Goal: Task Accomplishment & Management: Complete application form

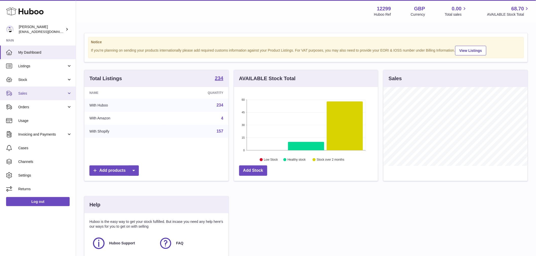
scroll to position [79, 144]
click at [40, 91] on span "Sales" at bounding box center [42, 93] width 48 height 5
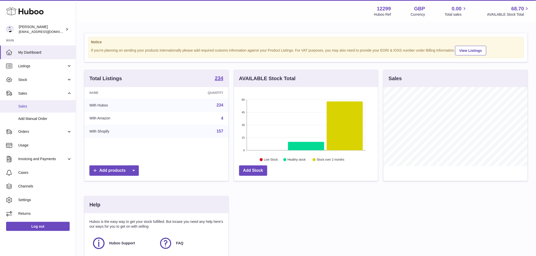
click at [43, 104] on span "Sales" at bounding box center [45, 106] width 54 height 5
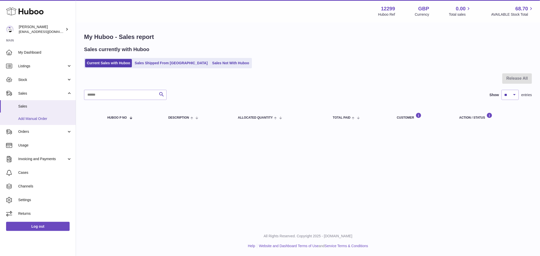
click at [41, 119] on span "Add Manual Order" at bounding box center [45, 118] width 54 height 5
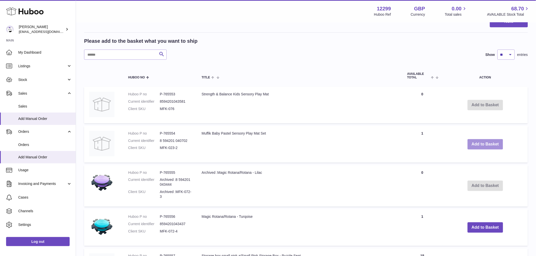
click at [493, 146] on button "Add to Basket" at bounding box center [484, 144] width 35 height 10
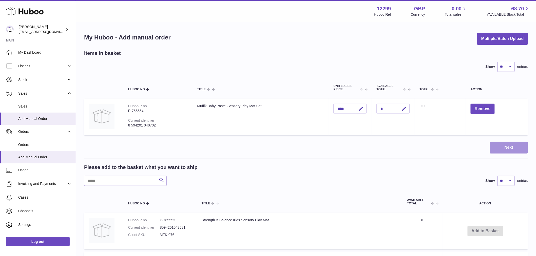
click at [506, 149] on button "Next" at bounding box center [509, 148] width 38 height 12
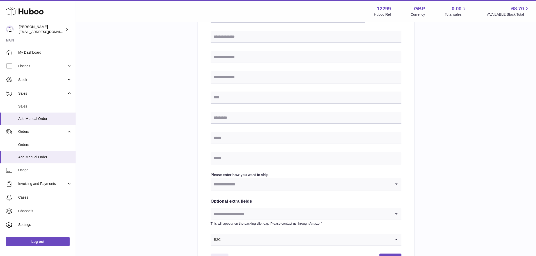
scroll to position [186, 0]
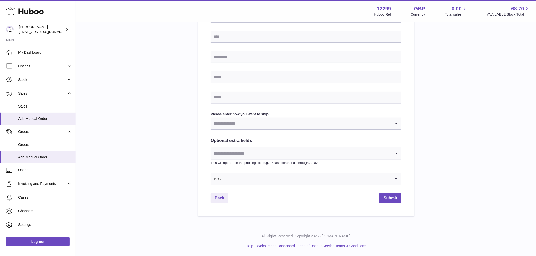
click at [263, 129] on div "Loading..." at bounding box center [306, 124] width 191 height 12
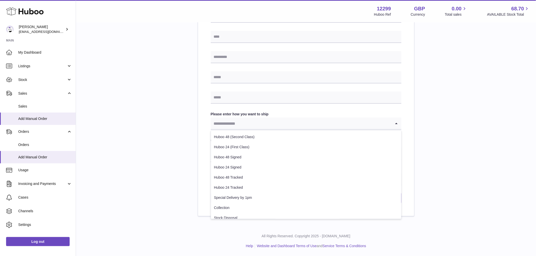
click at [189, 116] on div "Please enter where you want to ship the items UK Europe World Find Address Plea…" at bounding box center [306, 40] width 444 height 353
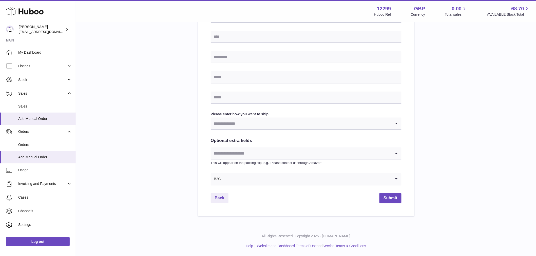
click at [235, 151] on input "Search for option" at bounding box center [301, 154] width 181 height 12
click at [188, 146] on div "Please enter where you want to ship the items UK Europe World Find Address Plea…" at bounding box center [306, 40] width 444 height 353
click at [242, 186] on div "Find Address Please enter how you want to ship Loading... You require an order …" at bounding box center [306, 57] width 216 height 320
click at [241, 177] on input "Search for option" at bounding box center [306, 179] width 170 height 12
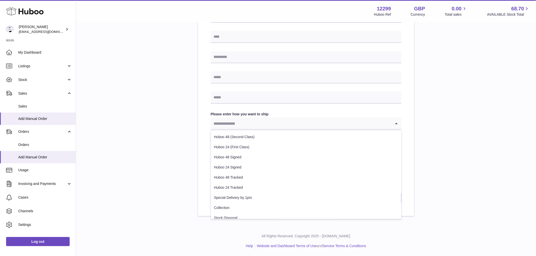
click at [229, 123] on input "Search for option" at bounding box center [301, 124] width 181 height 12
click at [161, 88] on div "Please enter where you want to ship the items UK Europe World Find Address Plea…" at bounding box center [306, 40] width 444 height 353
click at [248, 155] on input "Search for option" at bounding box center [301, 154] width 181 height 12
click at [153, 133] on div "Please enter where you want to ship the items UK Europe World Find Address Plea…" at bounding box center [306, 40] width 444 height 353
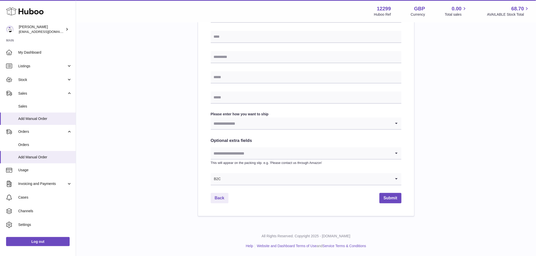
click at [260, 90] on div "Find Address Please enter how you want to ship Loading... You require an order …" at bounding box center [306, 47] width 191 height 276
click at [268, 173] on div "Find Address Please enter how you want to ship Loading... You require an order …" at bounding box center [306, 47] width 191 height 276
click at [243, 179] on input "Search for option" at bounding box center [306, 179] width 170 height 12
click at [235, 201] on li "B2B" at bounding box center [306, 203] width 190 height 10
click at [233, 114] on label "Please enter how you want to ship" at bounding box center [306, 114] width 191 height 5
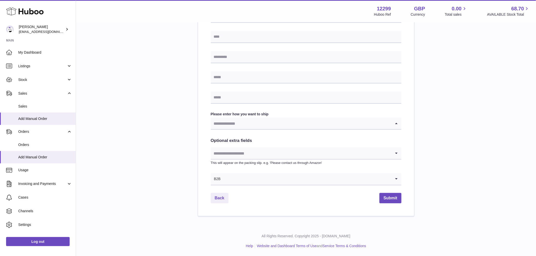
click at [236, 120] on input "Search for option" at bounding box center [301, 124] width 181 height 12
click at [114, 118] on div "Please enter where you want to ship the items UK Europe World Find Address Plea…" at bounding box center [306, 40] width 444 height 353
click at [220, 198] on link "Back" at bounding box center [220, 198] width 18 height 10
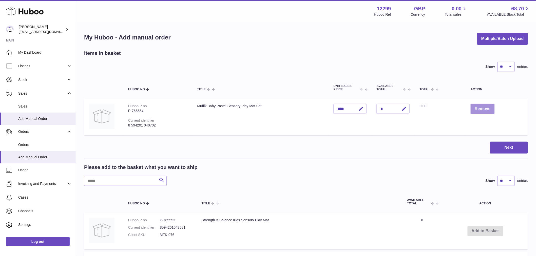
click at [478, 110] on button "Remove" at bounding box center [483, 109] width 24 height 10
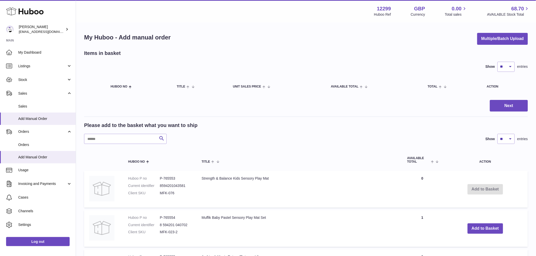
drag, startPoint x: 484, startPoint y: 224, endPoint x: 481, endPoint y: 179, distance: 45.4
click at [485, 224] on button "Add to Basket" at bounding box center [484, 229] width 35 height 10
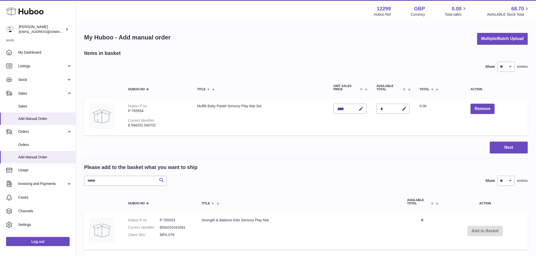
click at [516, 143] on button "Next" at bounding box center [509, 148] width 38 height 12
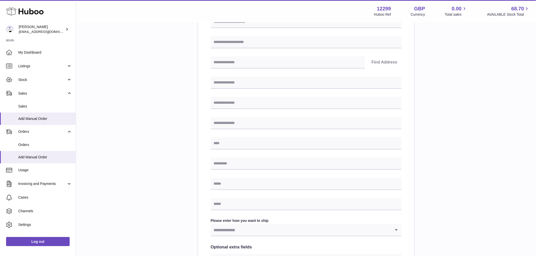
scroll to position [186, 0]
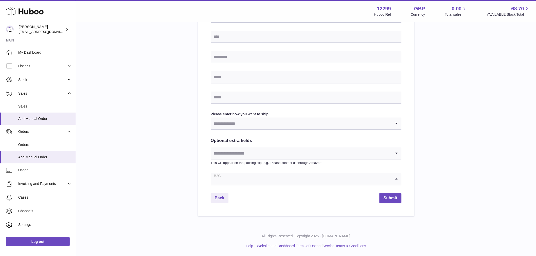
click at [243, 176] on input "Search for option" at bounding box center [301, 179] width 181 height 12
click at [231, 200] on li "B2B" at bounding box center [306, 203] width 190 height 10
click at [271, 180] on input "Search for option" at bounding box center [306, 179] width 170 height 12
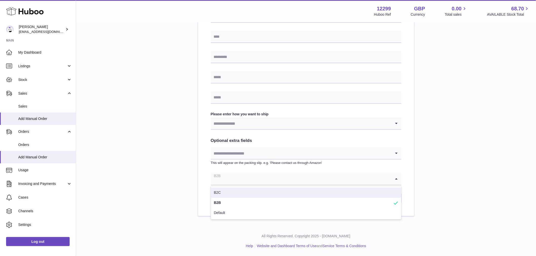
click at [224, 194] on li "B2C" at bounding box center [306, 193] width 190 height 10
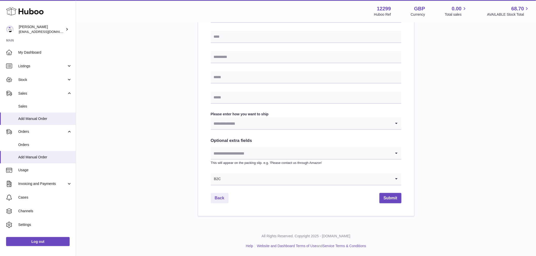
click at [277, 123] on input "Search for option" at bounding box center [301, 124] width 181 height 12
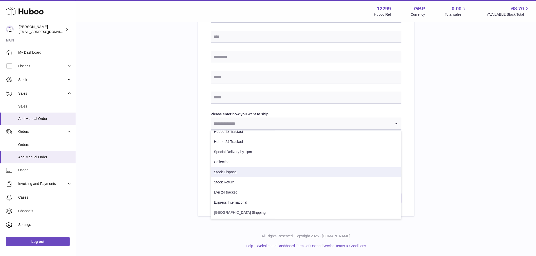
scroll to position [46, 0]
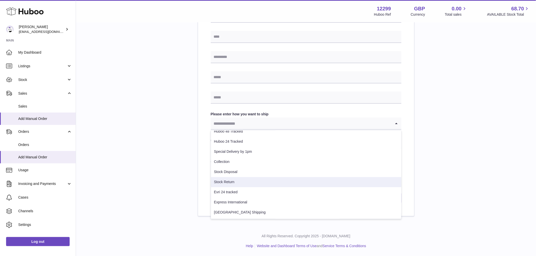
drag, startPoint x: 118, startPoint y: 128, endPoint x: 123, endPoint y: 128, distance: 4.6
click at [118, 128] on div "Please enter where you want to ship the items UK Europe World Find Address Plea…" at bounding box center [306, 40] width 444 height 353
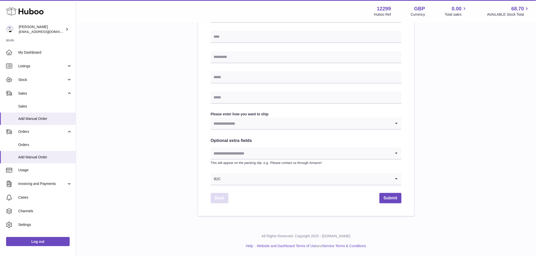
click at [217, 198] on link "Back" at bounding box center [220, 198] width 18 height 10
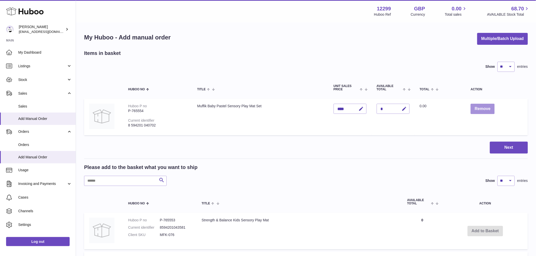
click at [484, 110] on button "Remove" at bounding box center [483, 109] width 24 height 10
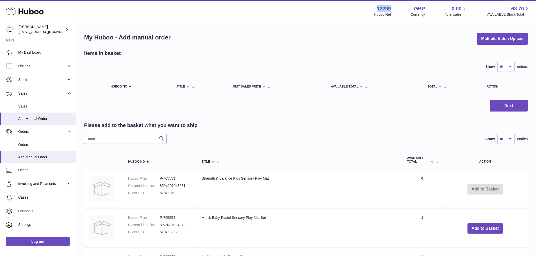
drag, startPoint x: 392, startPoint y: 7, endPoint x: 373, endPoint y: 6, distance: 19.5
click at [374, 6] on div "12299 Huboo Ref GBP Currency 0.00 Total sales 68.70 AVAILABLE Stock Total" at bounding box center [452, 11] width 156 height 12
copy strong "12299"
